Goal: Task Accomplishment & Management: Manage account settings

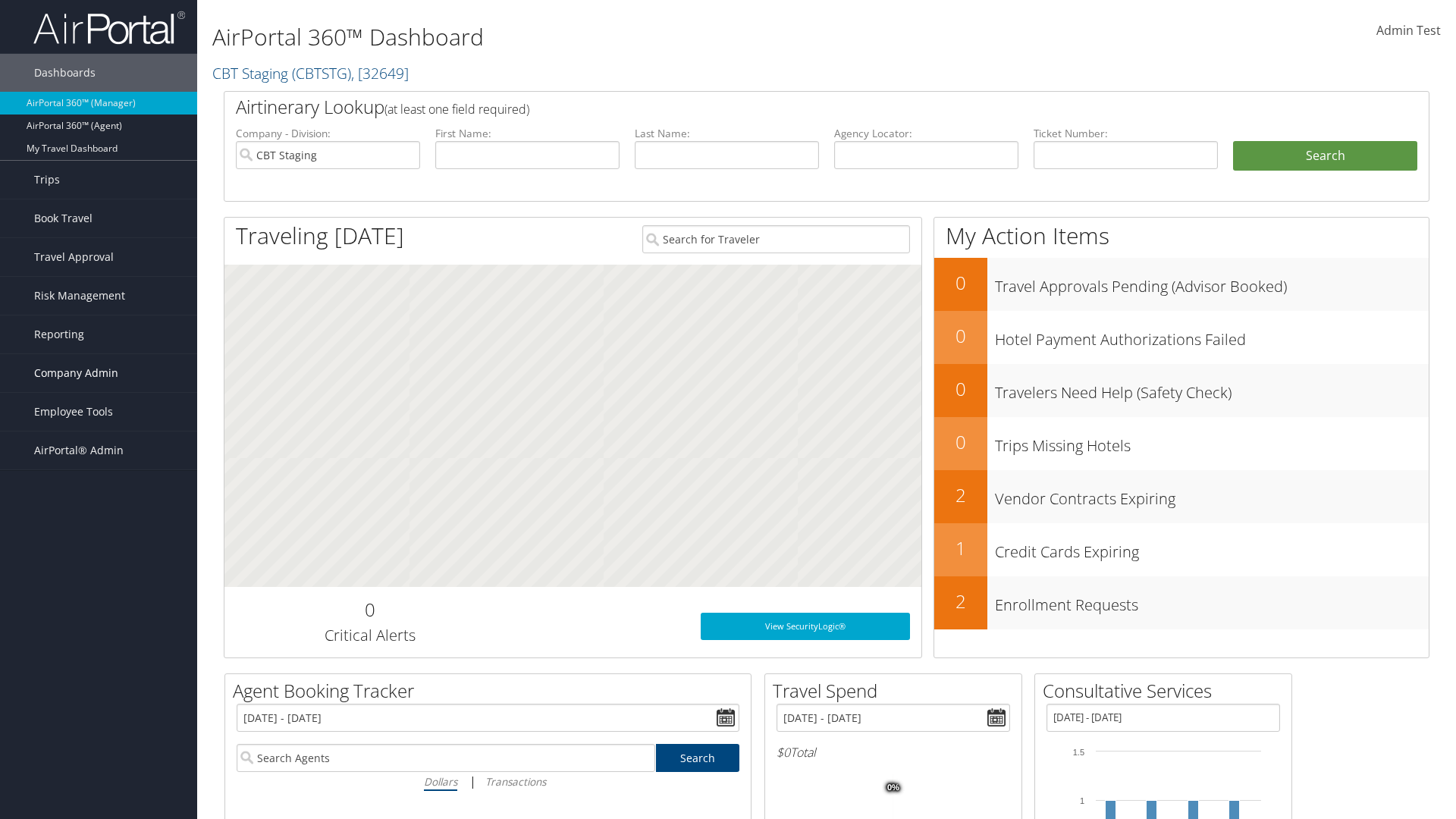
click at [99, 373] on span "Company Admin" at bounding box center [75, 373] width 84 height 38
click at [99, 438] on link "People" at bounding box center [99, 449] width 197 height 22
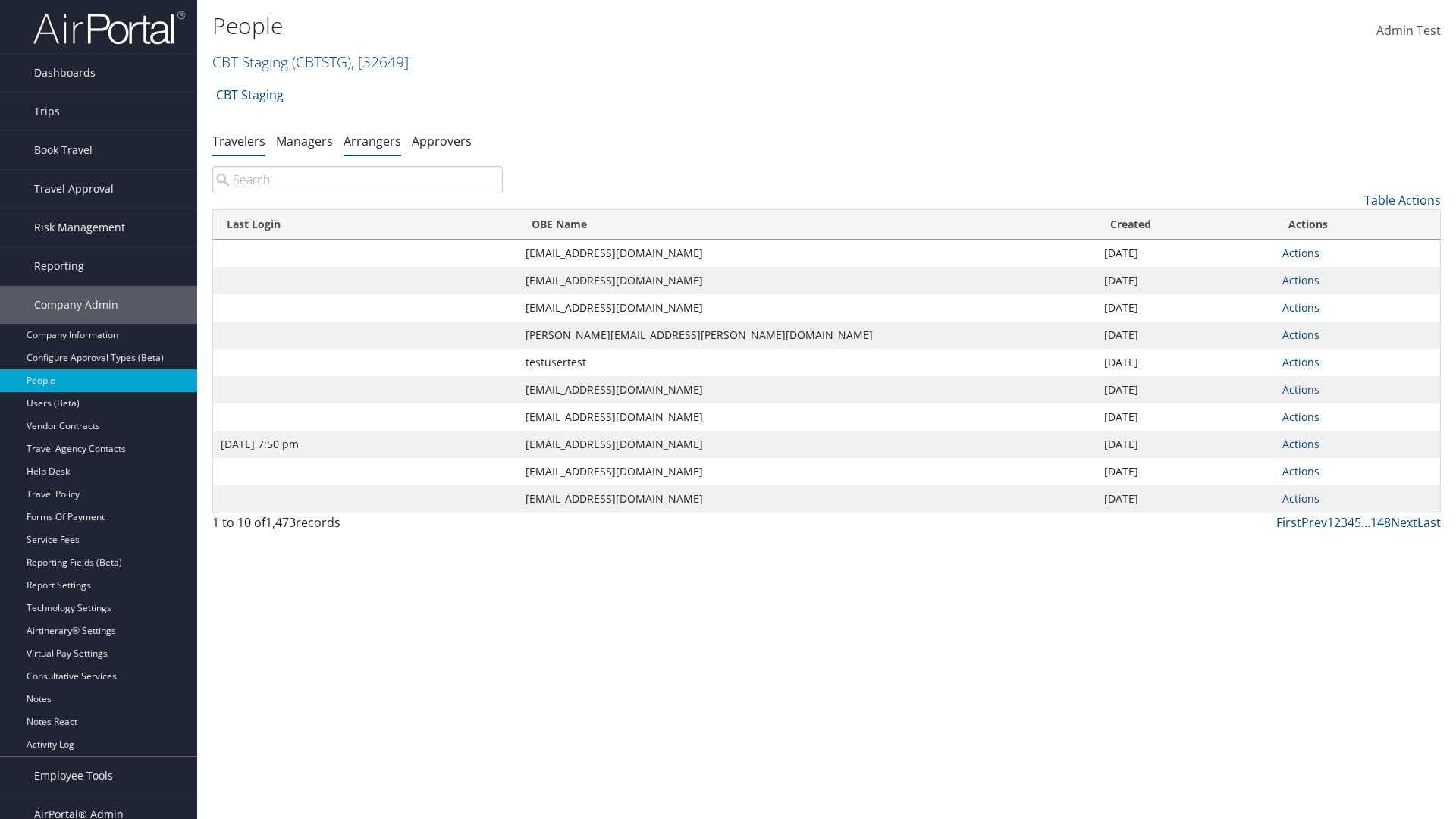
click at [372, 140] on link "Arrangers" at bounding box center [372, 140] width 58 height 16
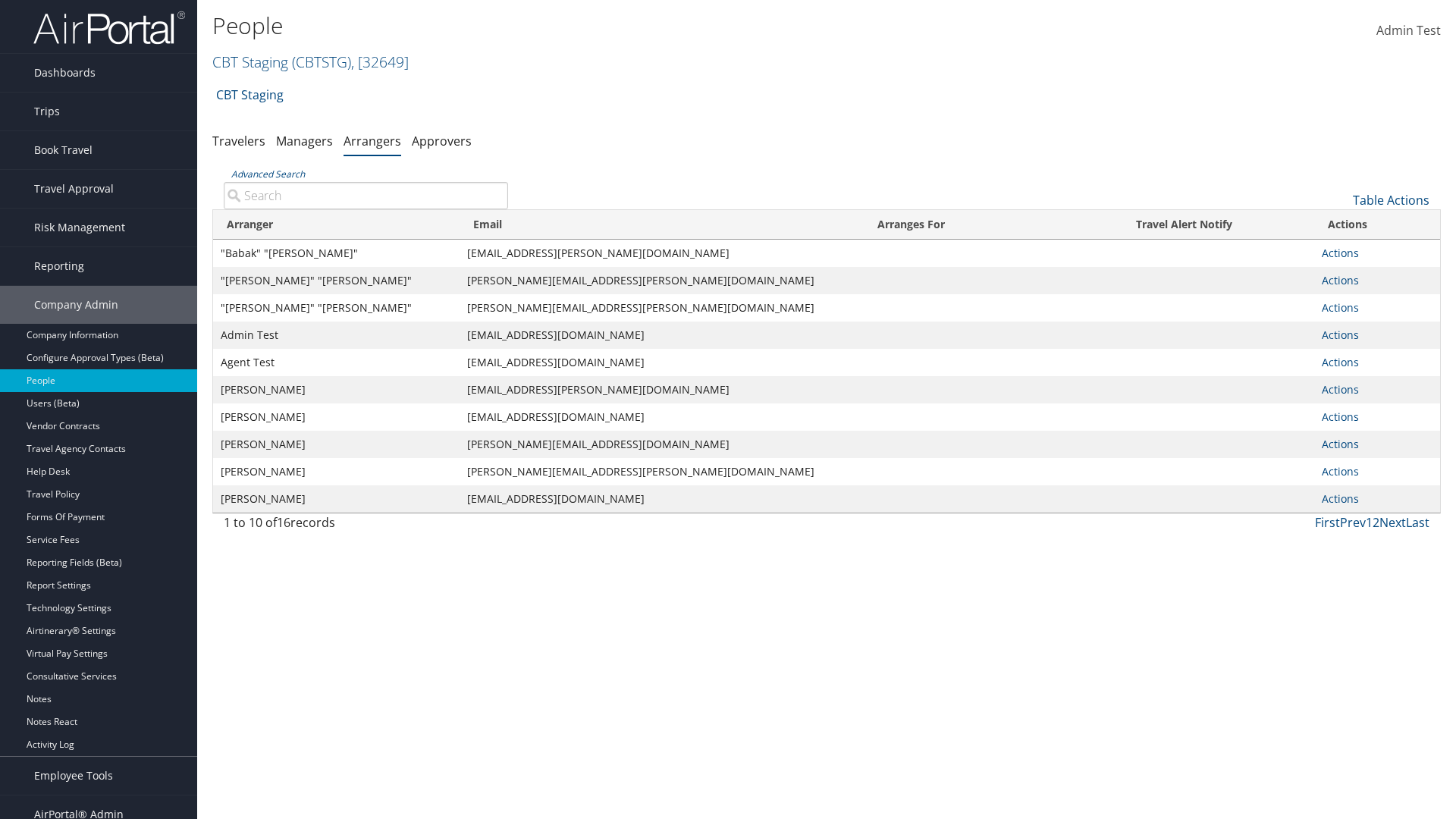
click at [366, 195] on input "Advanced Search" at bounding box center [366, 195] width 285 height 28
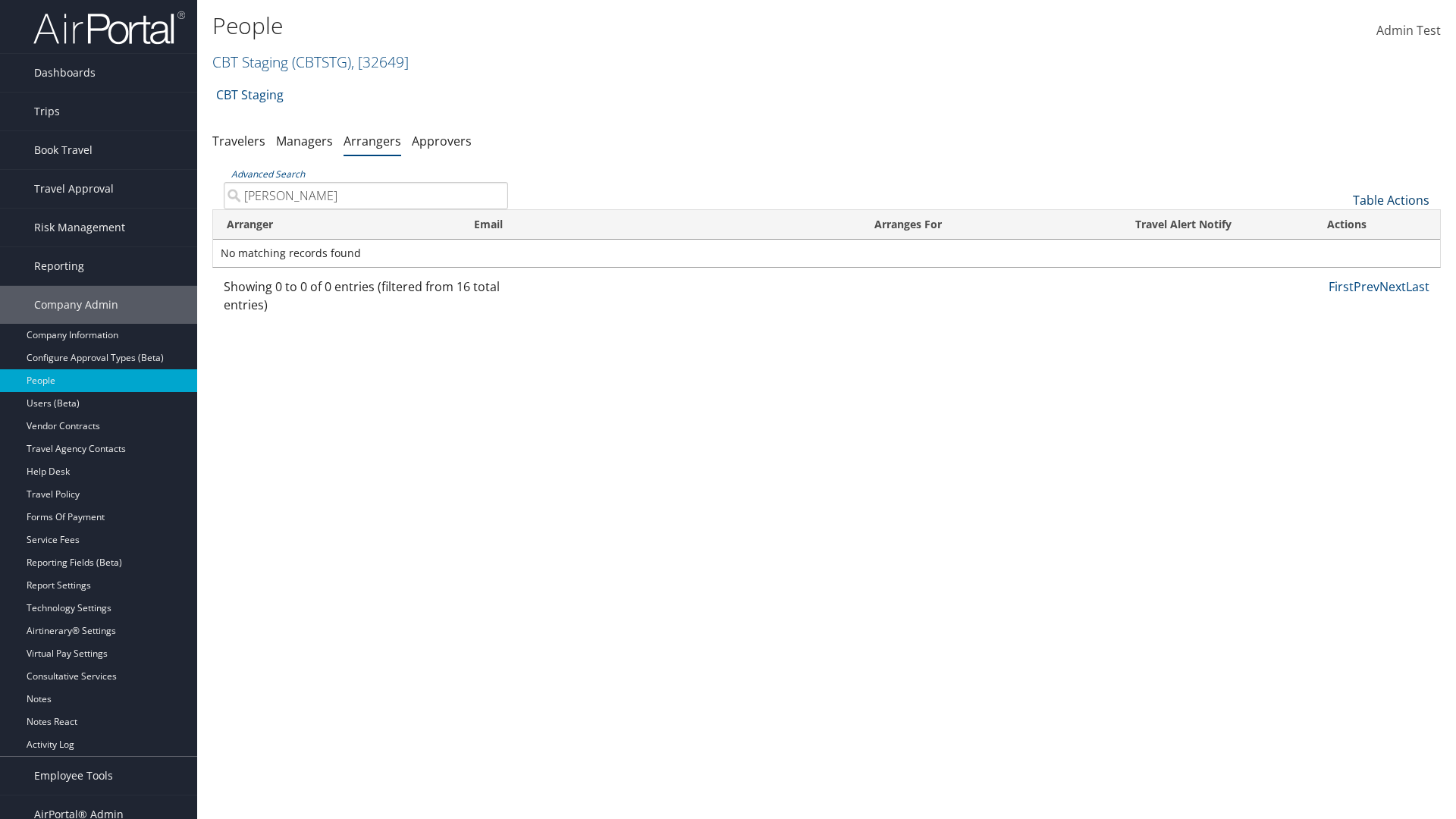
type input "[PERSON_NAME]"
click at [1391, 200] on link "Table Actions" at bounding box center [1391, 200] width 77 height 16
click at [1340, 224] on link "Add An Arranger" at bounding box center [1340, 224] width 200 height 26
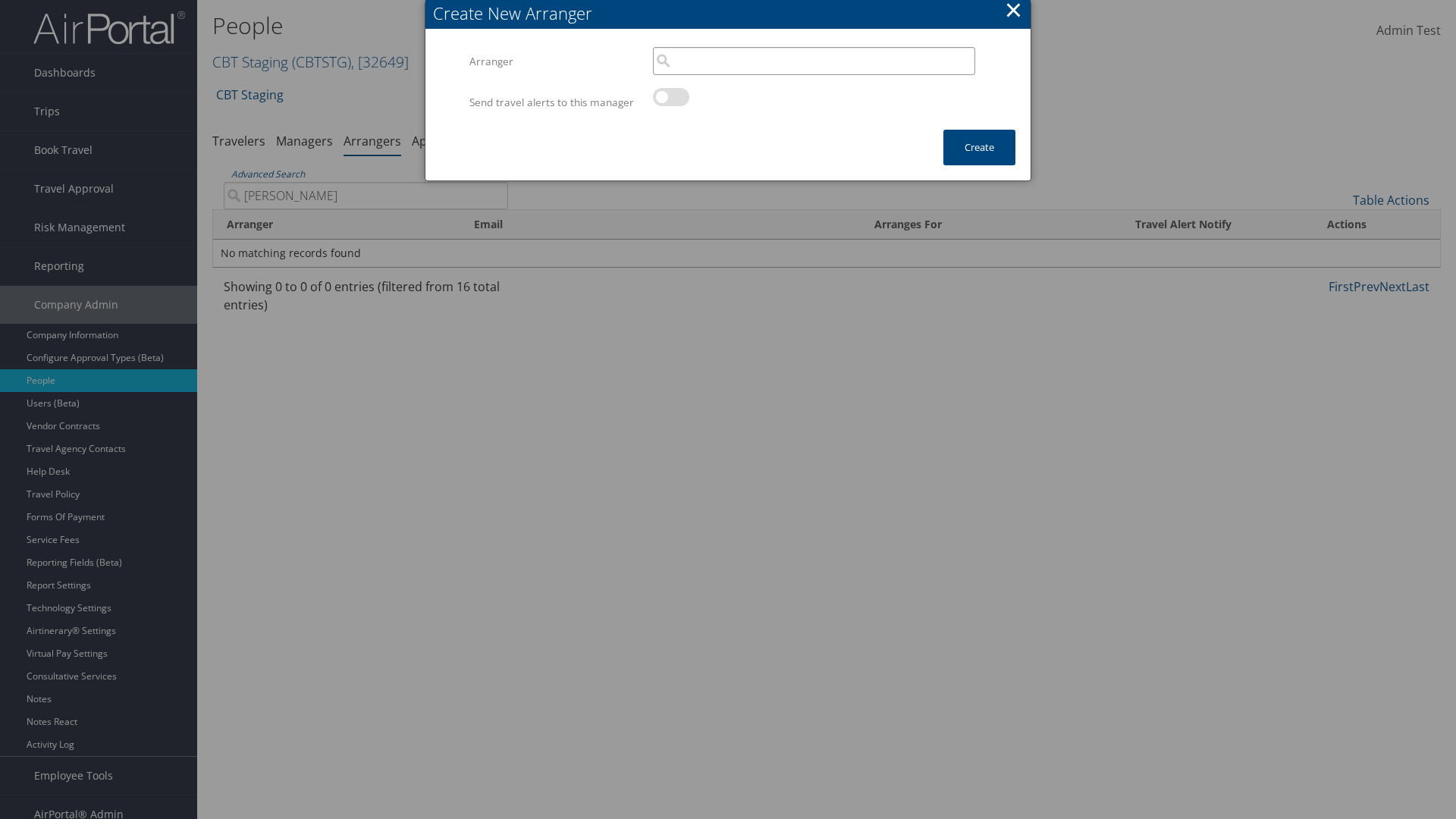
click at [814, 61] on input "search" at bounding box center [814, 61] width 323 height 28
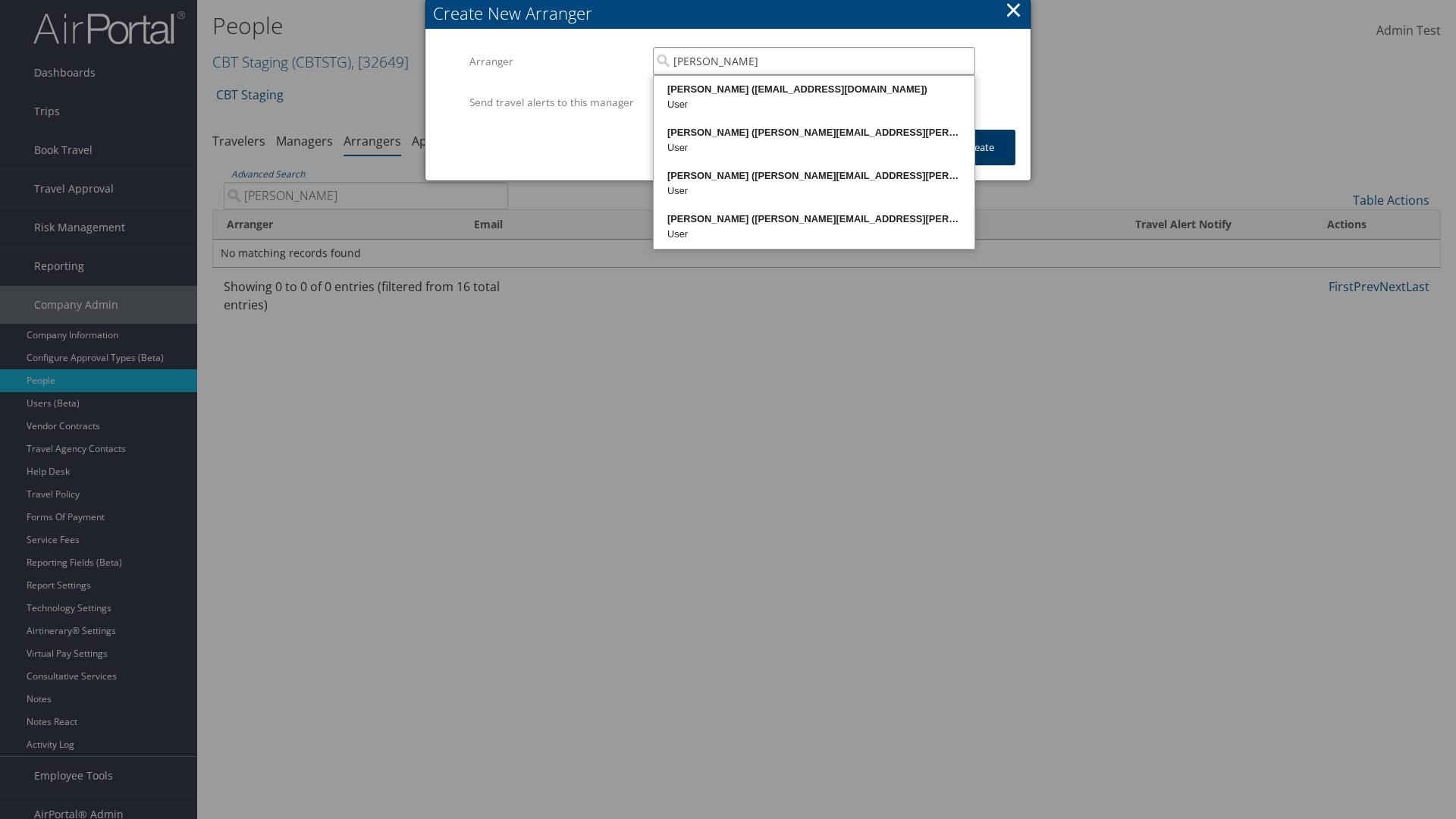
click at [814, 89] on div "[PERSON_NAME] ([EMAIL_ADDRESS][DOMAIN_NAME])" at bounding box center [814, 90] width 317 height 16
type input "[PERSON_NAME]"
click at [979, 163] on button "Create" at bounding box center [979, 147] width 72 height 35
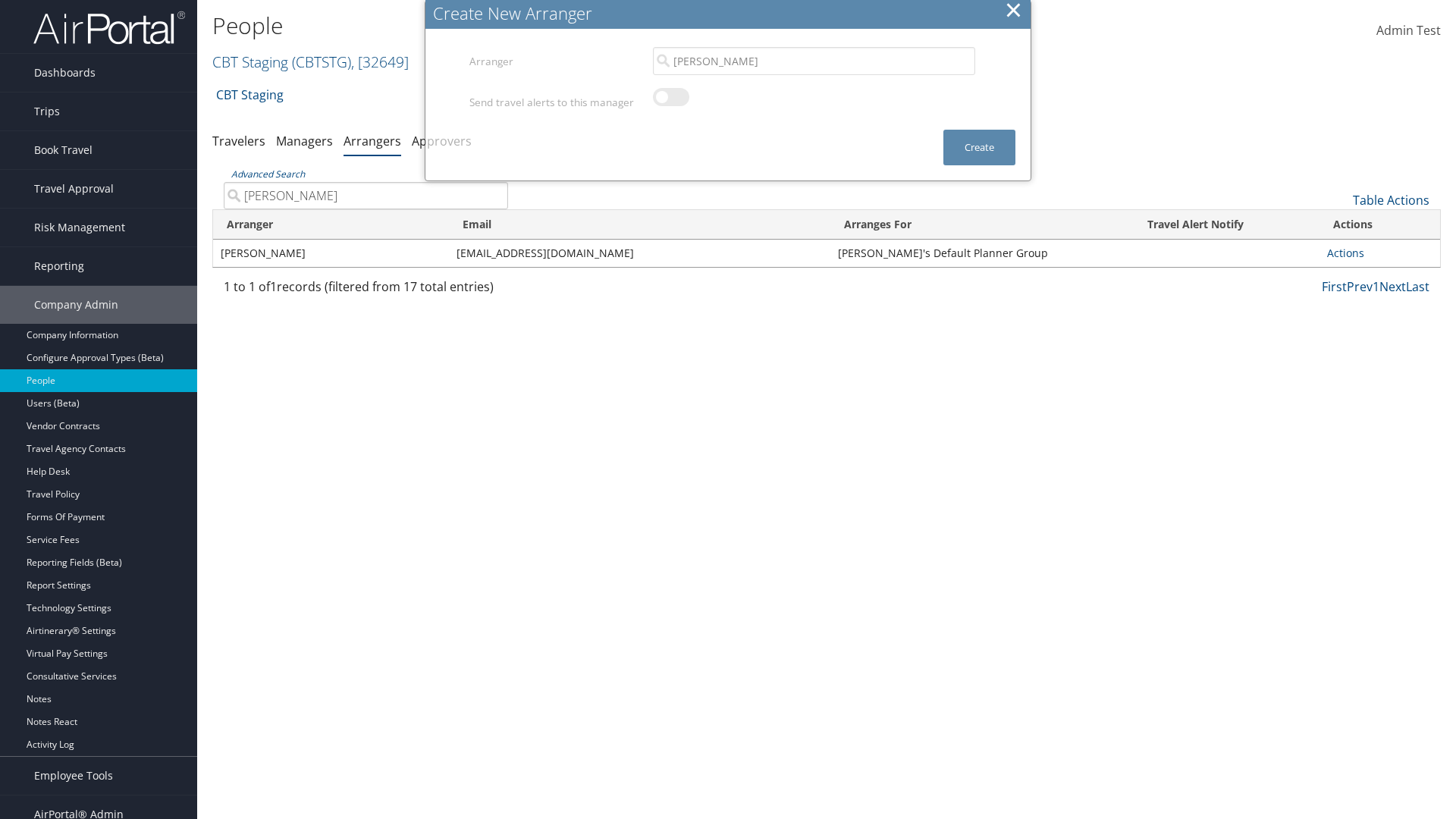
click at [366, 182] on input "[PERSON_NAME]" at bounding box center [366, 195] width 285 height 28
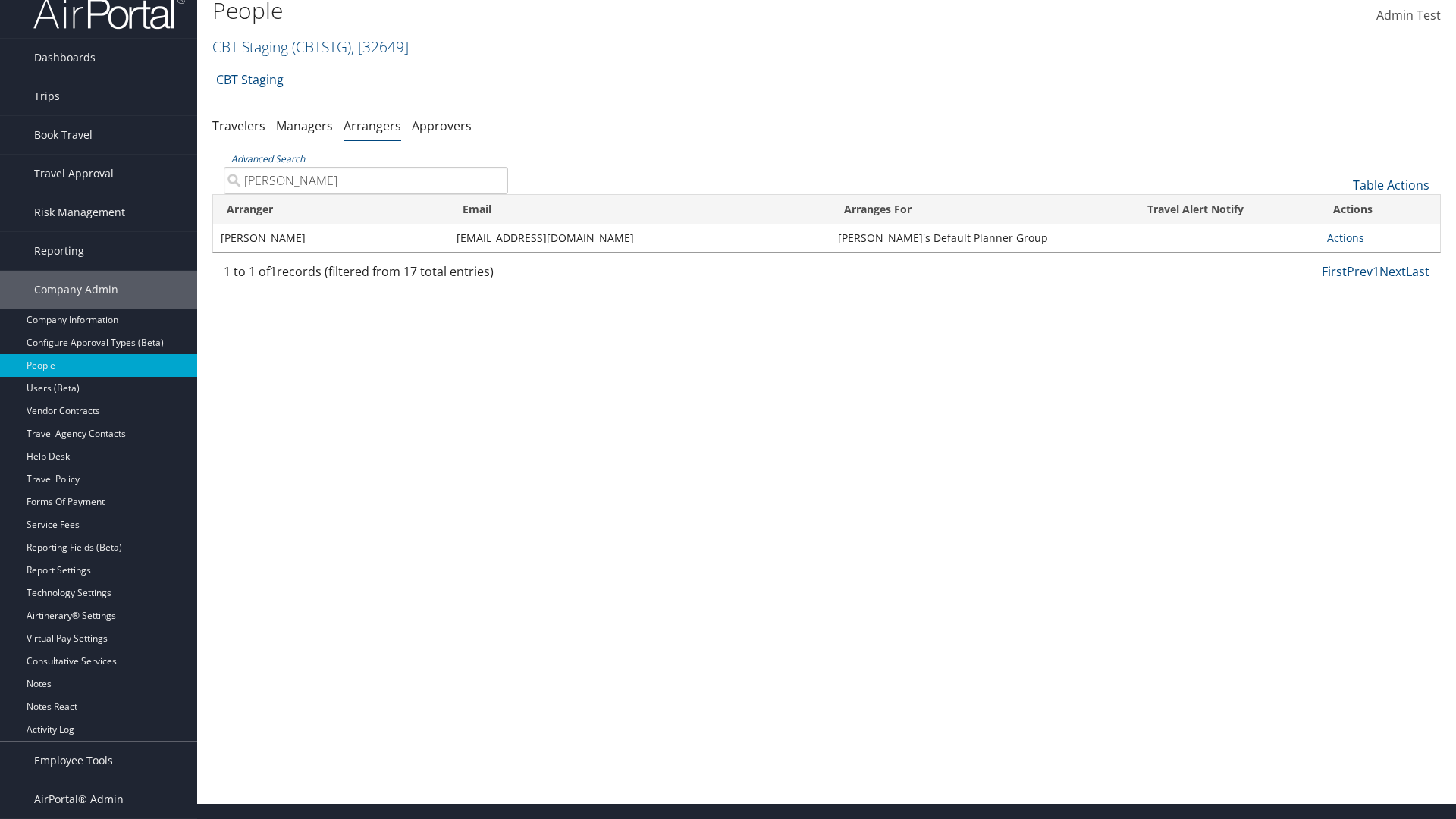
type input "[PERSON_NAME]"
click at [1340, 237] on link "Actions" at bounding box center [1345, 238] width 37 height 15
click at [0, 0] on link "Delete" at bounding box center [0, 0] width 0 height 0
